Goal: Entertainment & Leisure: Consume media (video, audio)

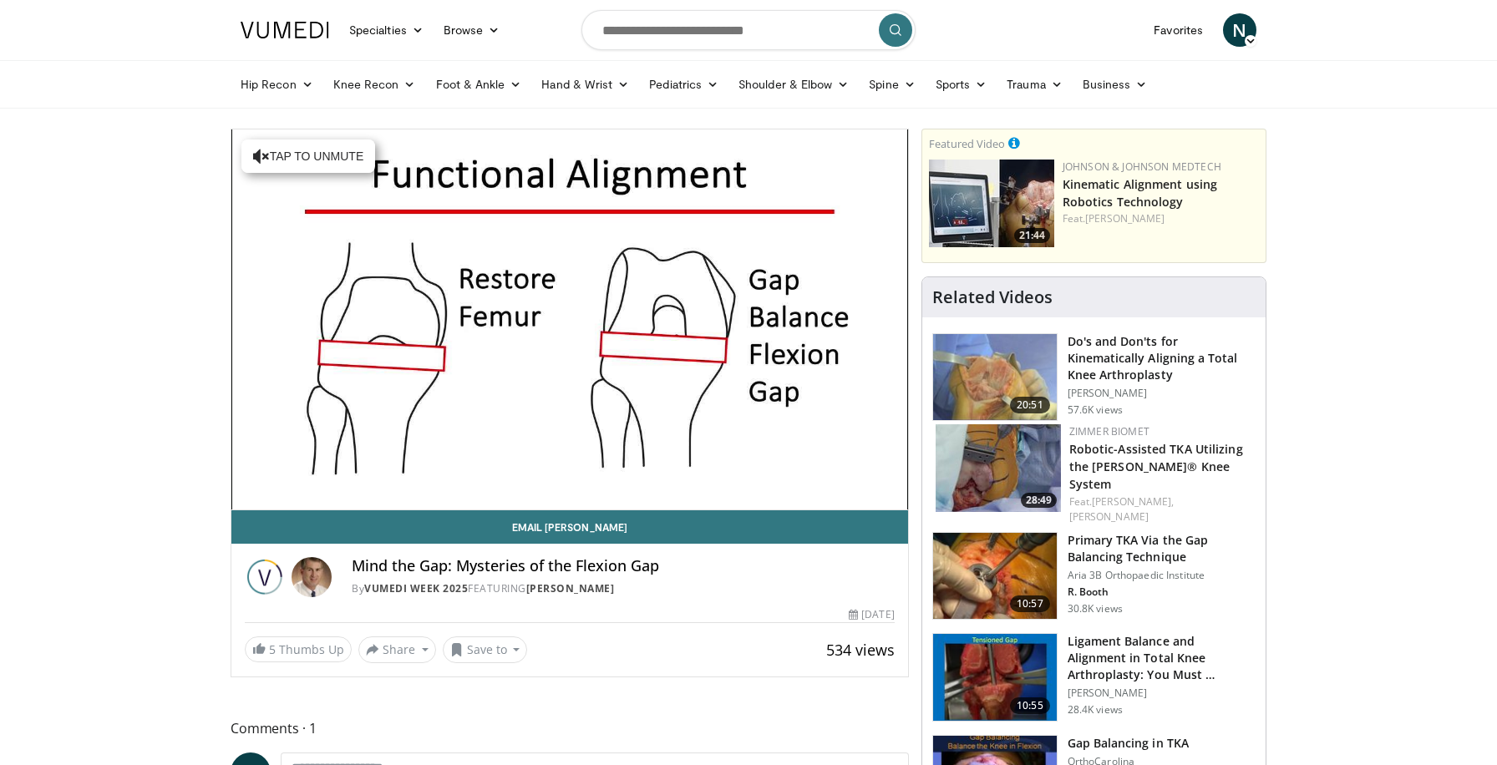
click at [570, 319] on span "Video Player" at bounding box center [570, 319] width 0 height 0
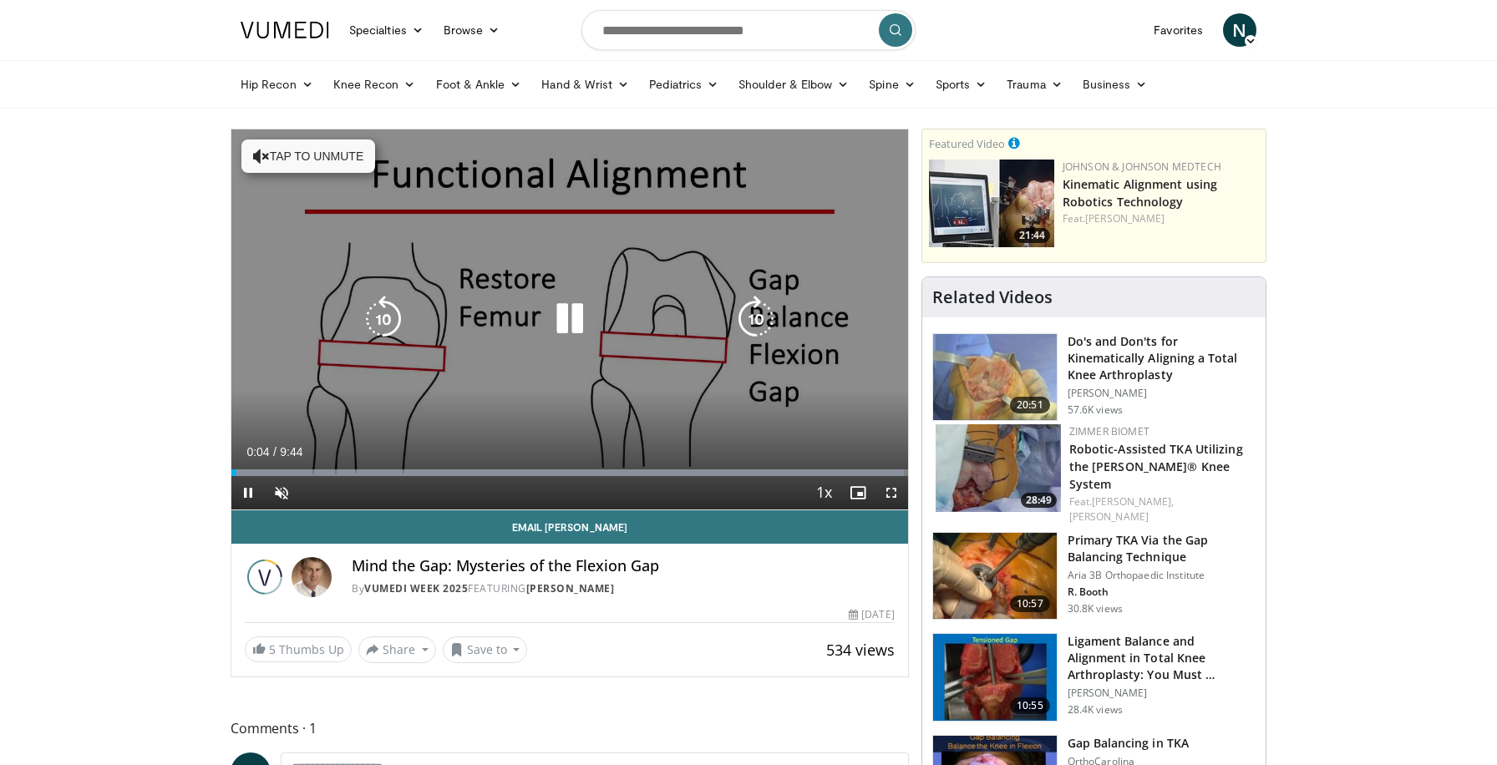
click at [298, 153] on button "Tap to unmute" at bounding box center [308, 155] width 134 height 33
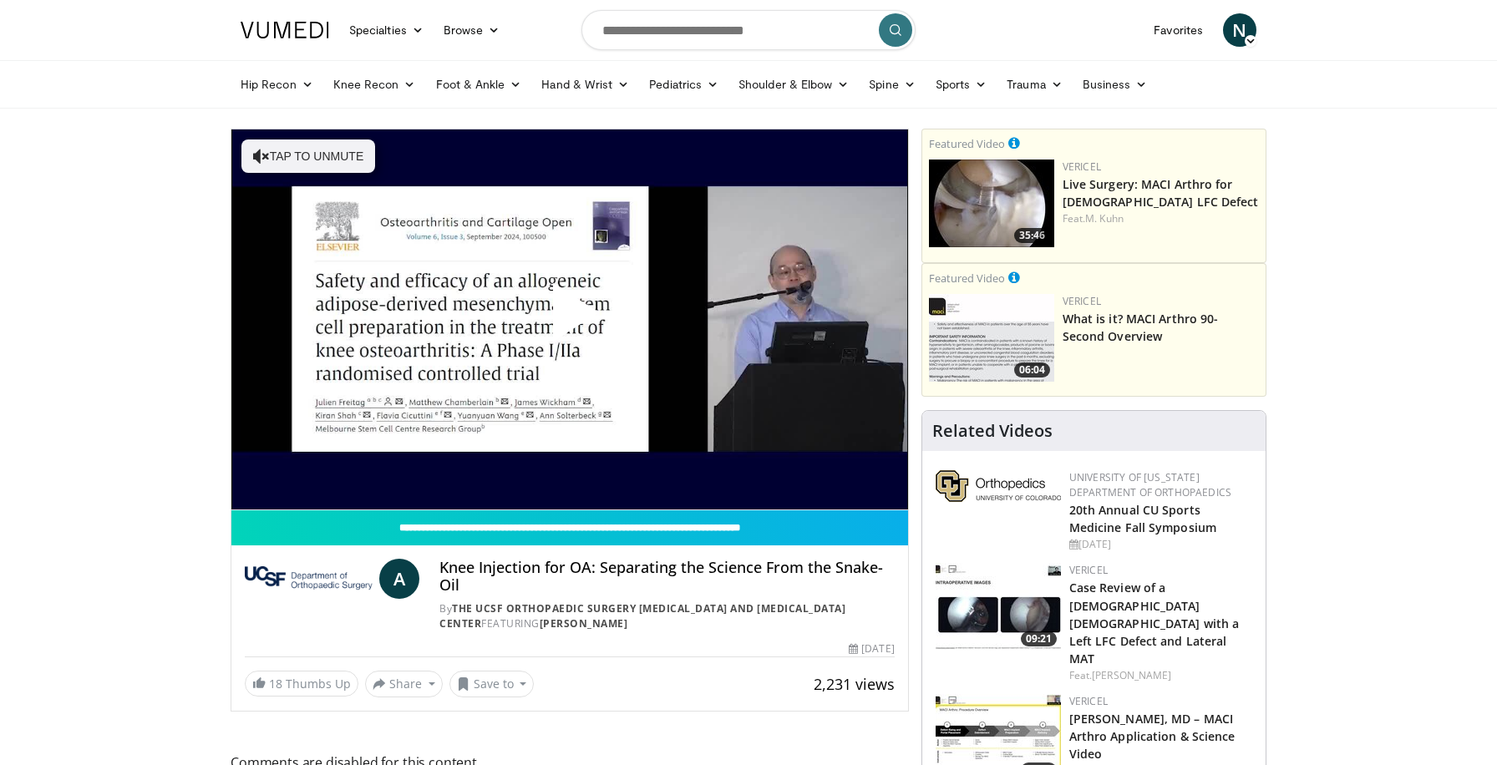
click at [570, 319] on span "Video Player" at bounding box center [570, 319] width 0 height 0
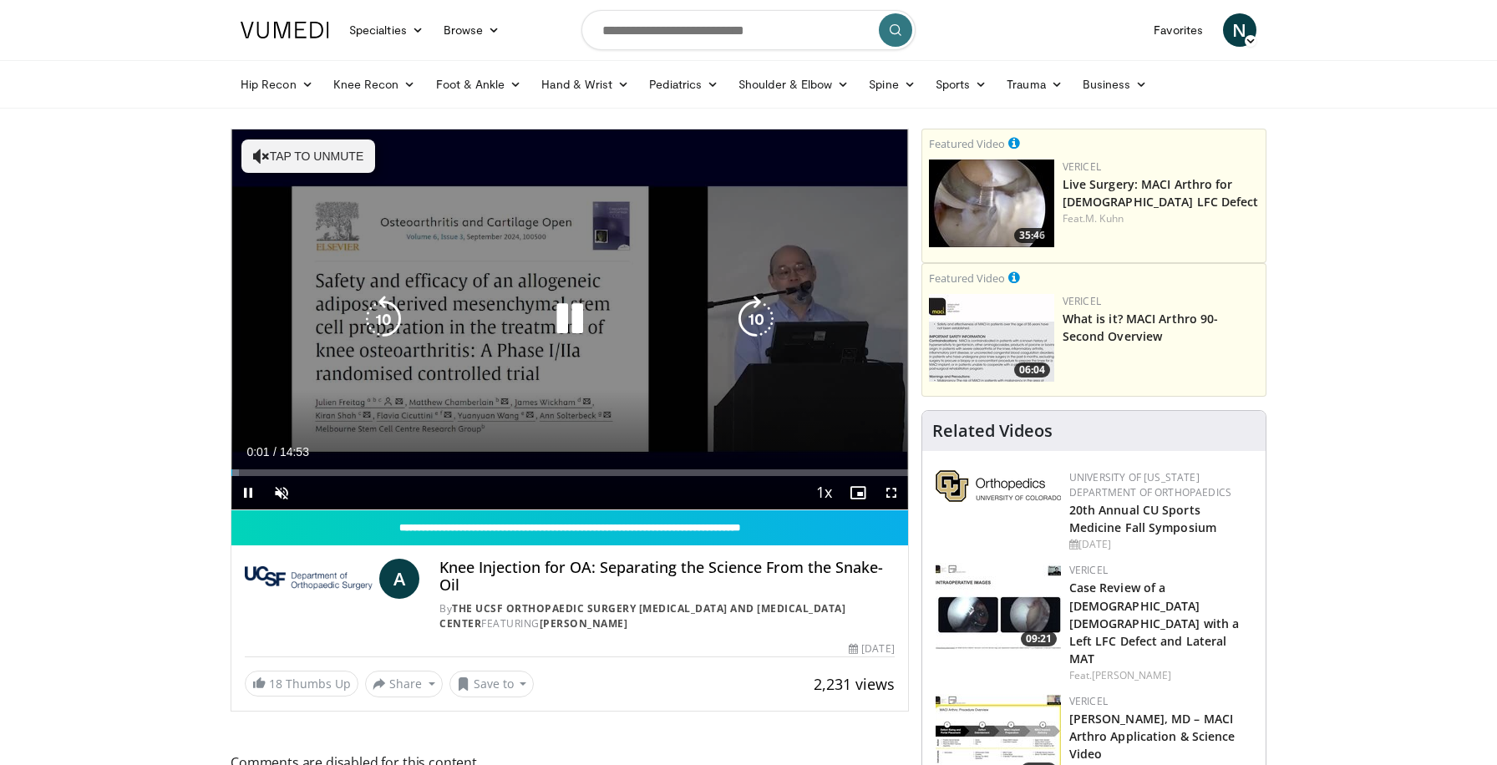
click at [353, 162] on button "Tap to unmute" at bounding box center [308, 155] width 134 height 33
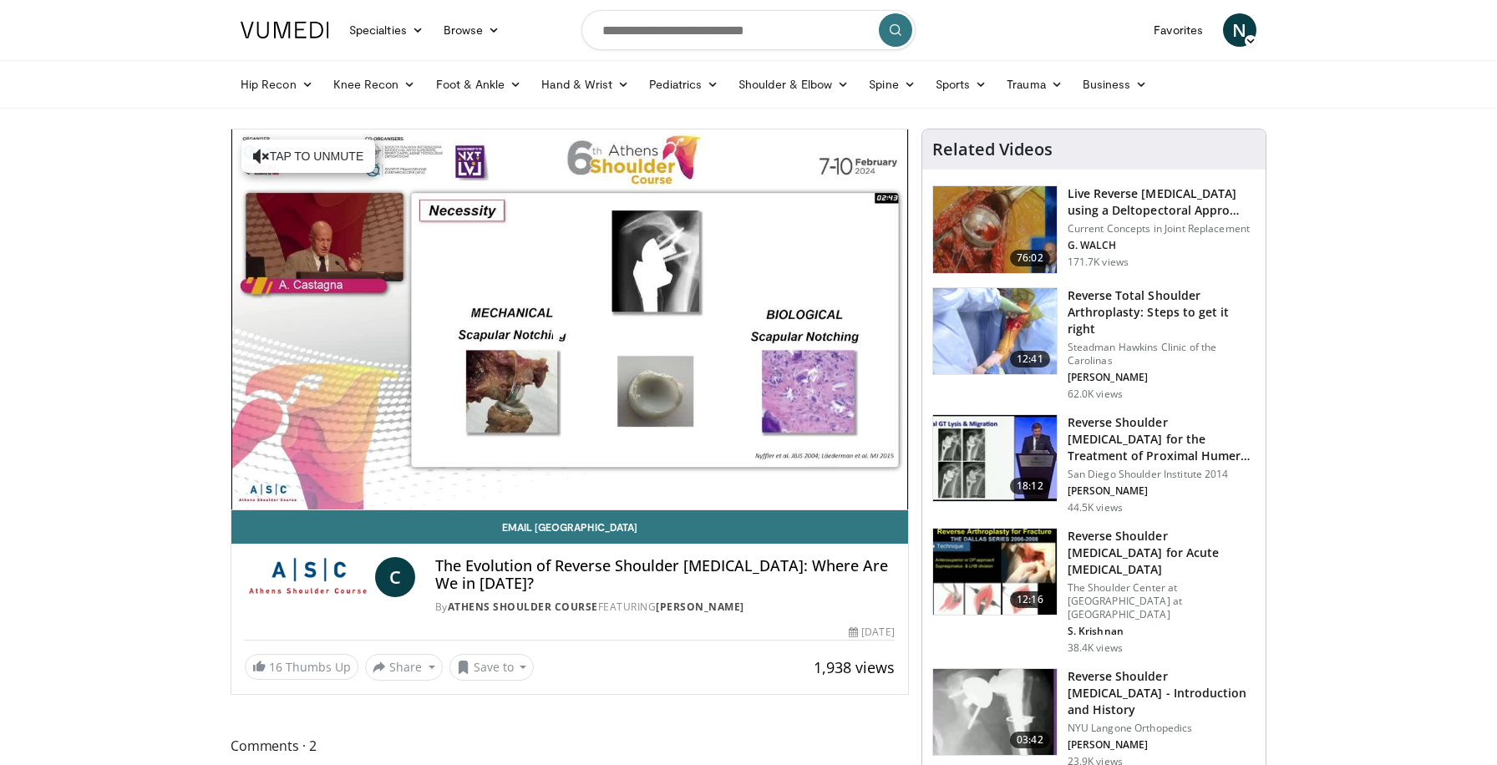
click at [570, 319] on span "Video Player" at bounding box center [570, 319] width 0 height 0
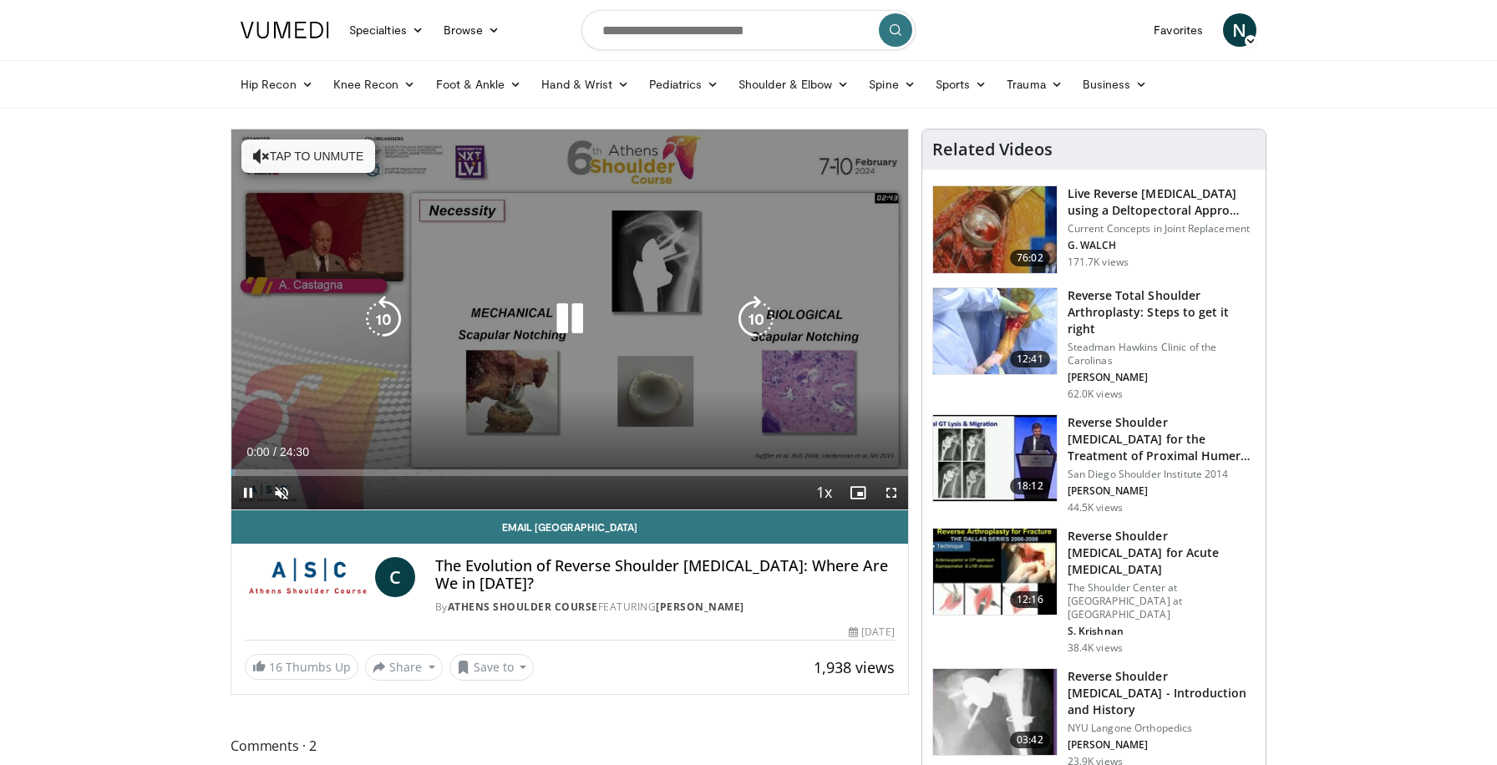
click at [332, 165] on button "Tap to unmute" at bounding box center [308, 155] width 134 height 33
